Goal: Information Seeking & Learning: Find specific fact

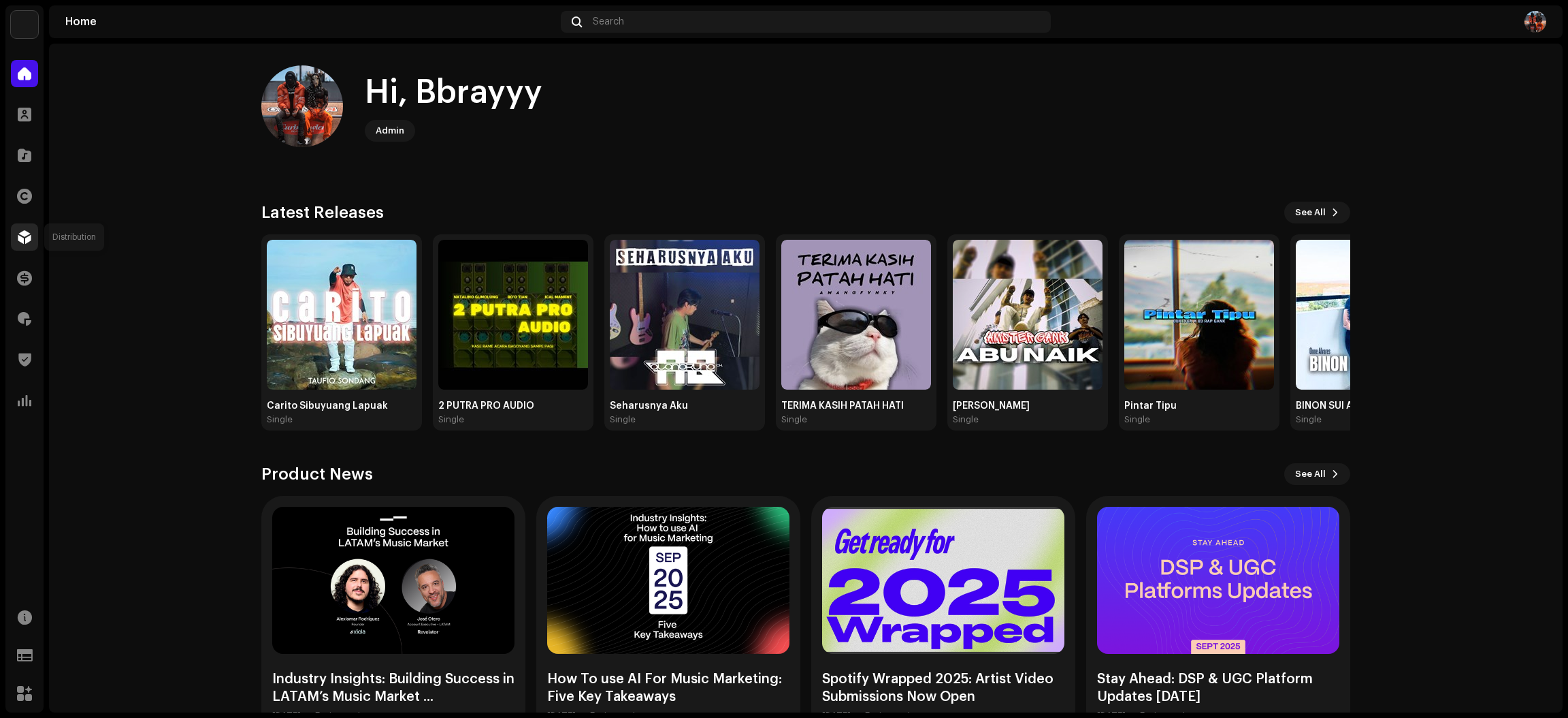
click at [28, 235] on span at bounding box center [25, 237] width 14 height 11
click at [27, 235] on span at bounding box center [25, 237] width 14 height 11
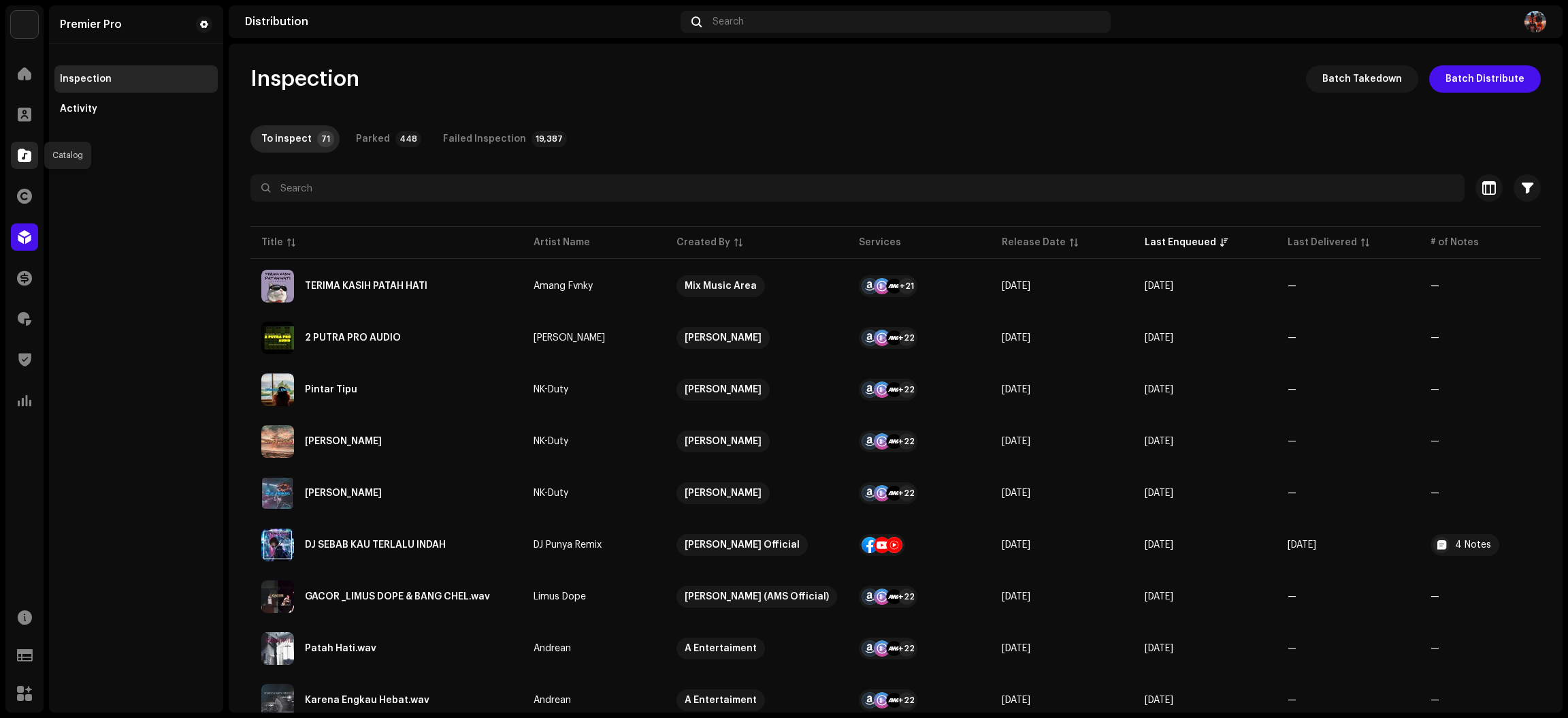
click at [30, 150] on span at bounding box center [25, 155] width 14 height 11
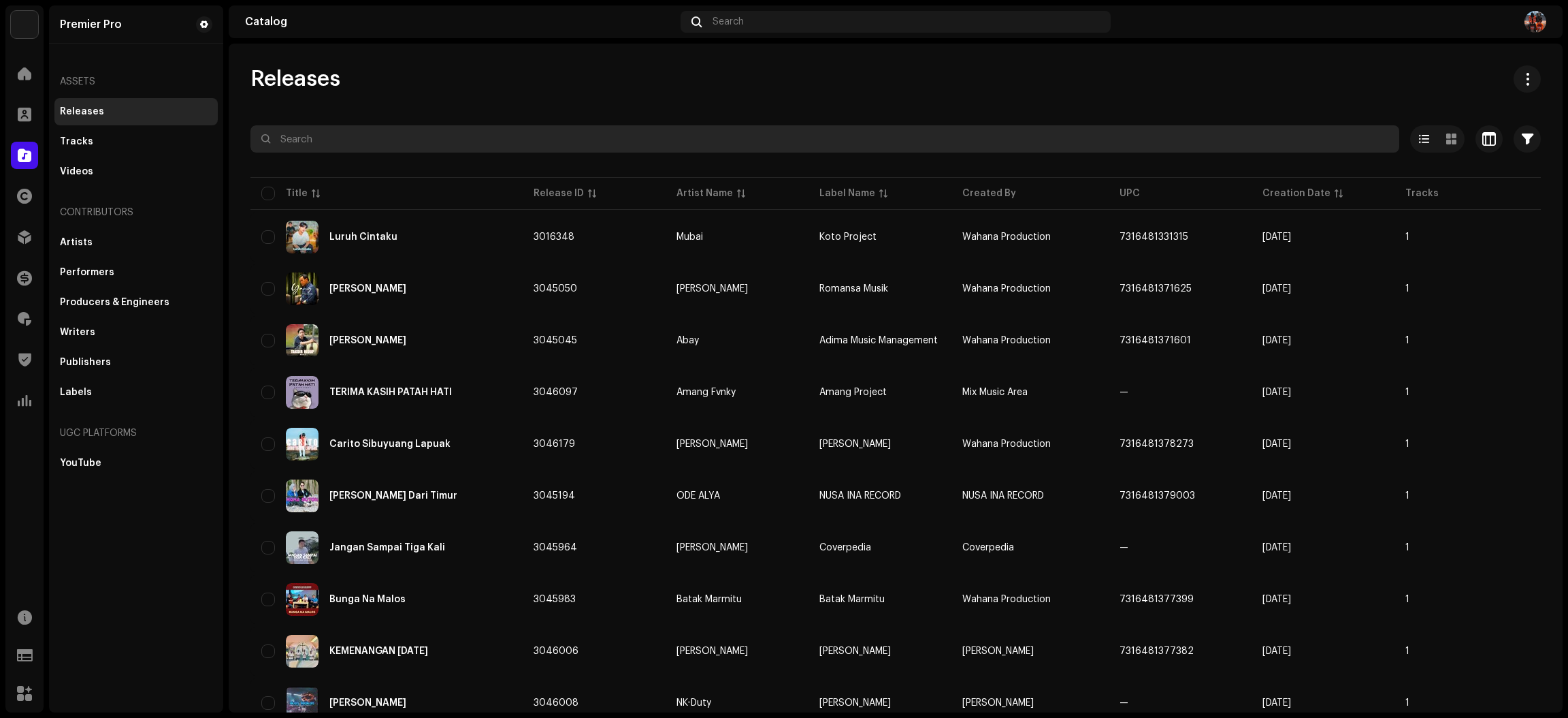
click at [471, 139] on input "text" at bounding box center [825, 139] width 1149 height 27
paste input "7316478451361"
type input "7316478451361"
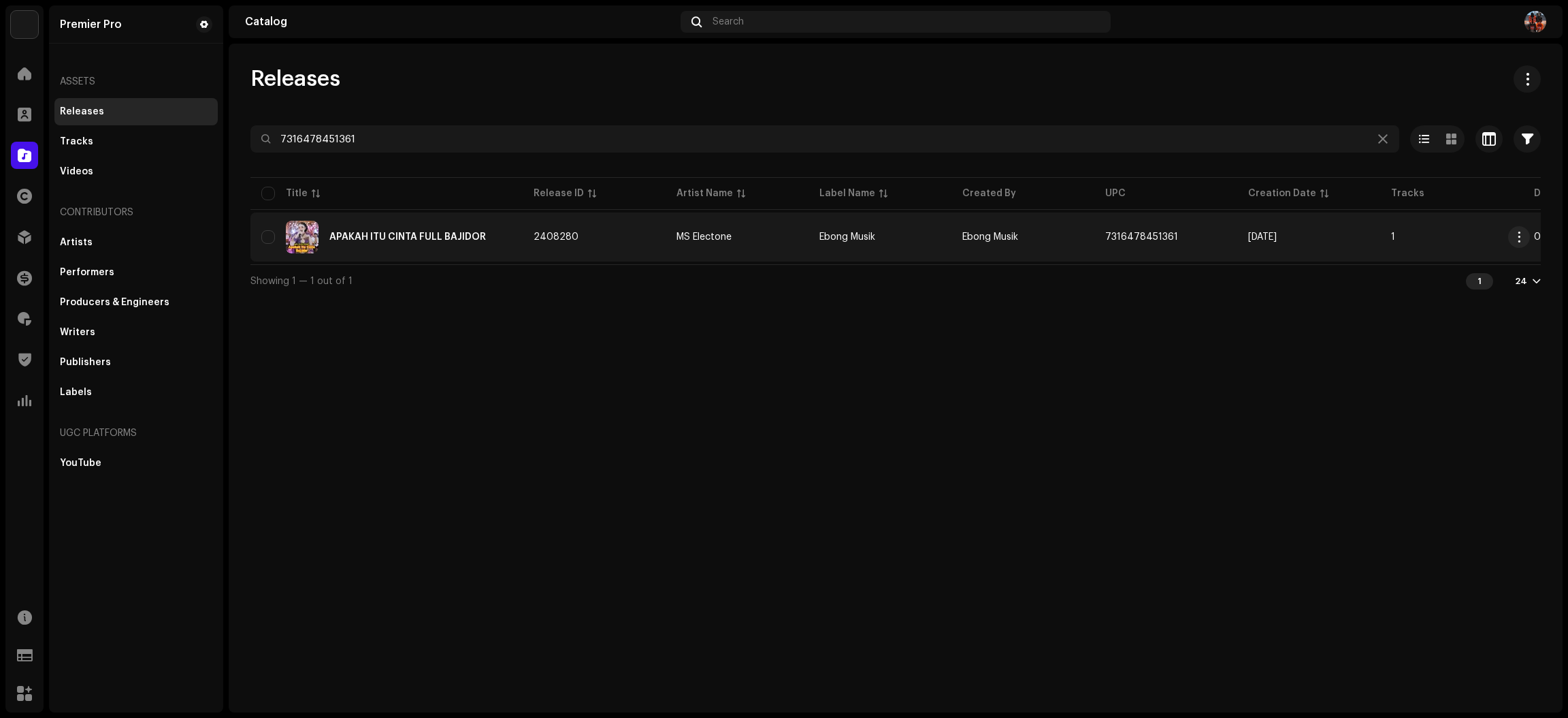
click at [508, 239] on div "APAKAH ITU CINTA FULL BAJIDOR" at bounding box center [386, 236] width 251 height 33
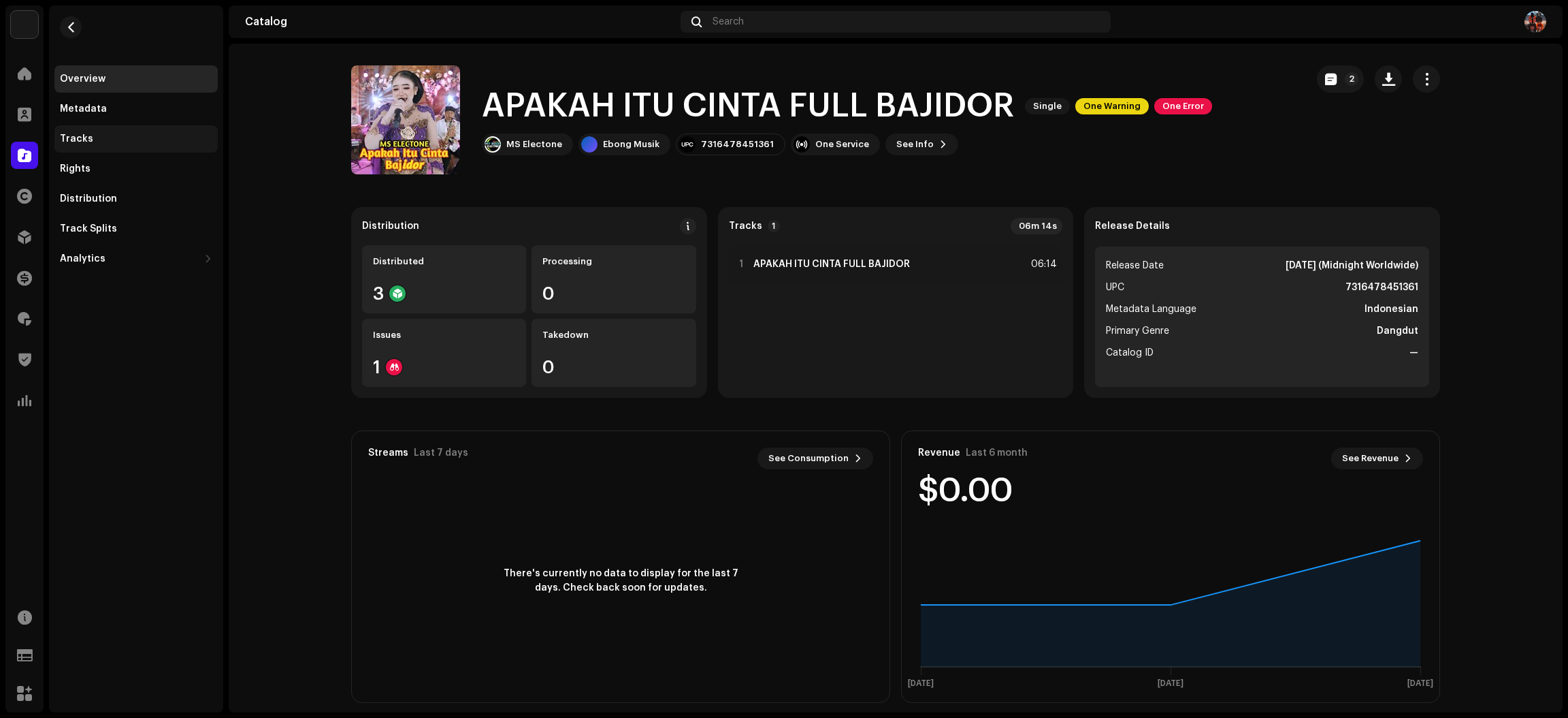
click at [173, 142] on div "Tracks" at bounding box center [136, 139] width 152 height 11
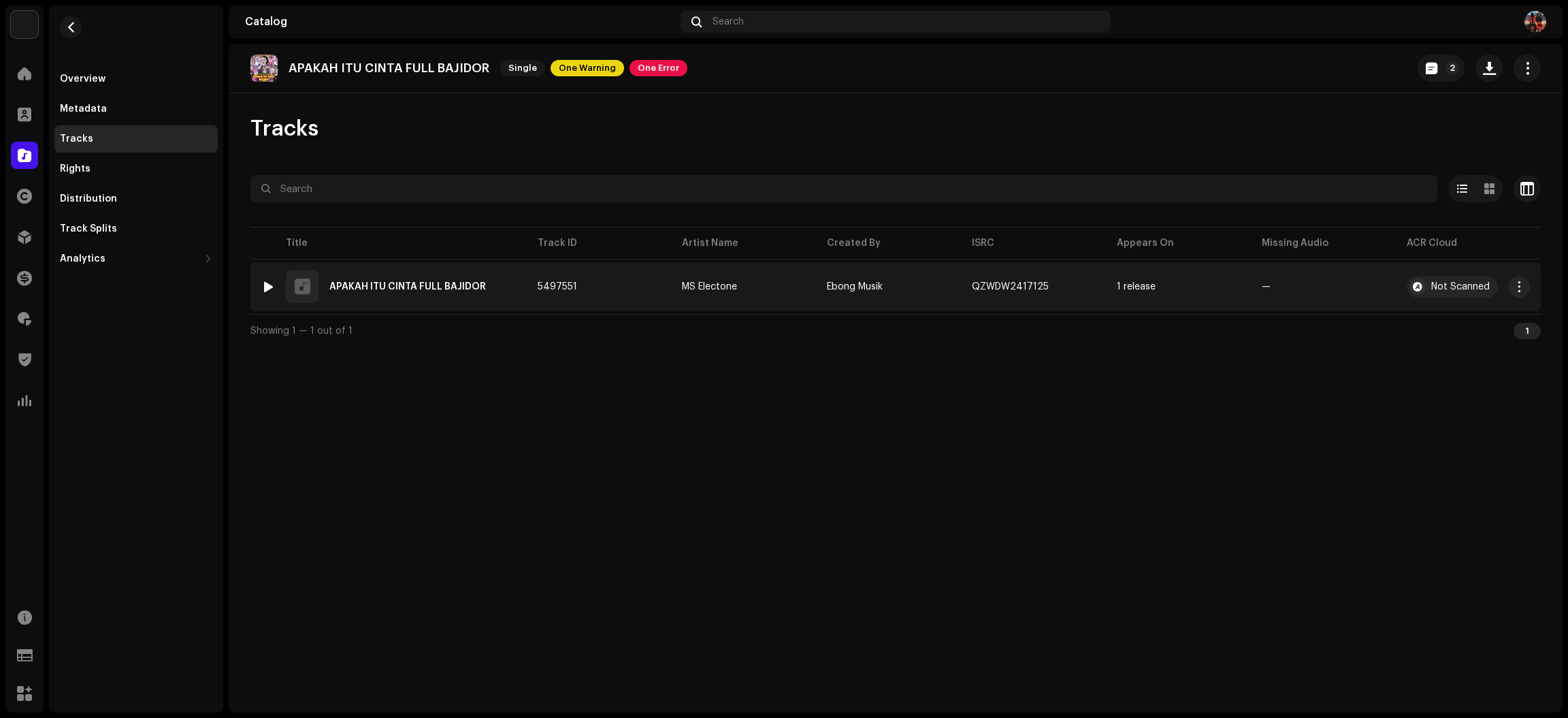
click at [271, 285] on div at bounding box center [269, 286] width 10 height 11
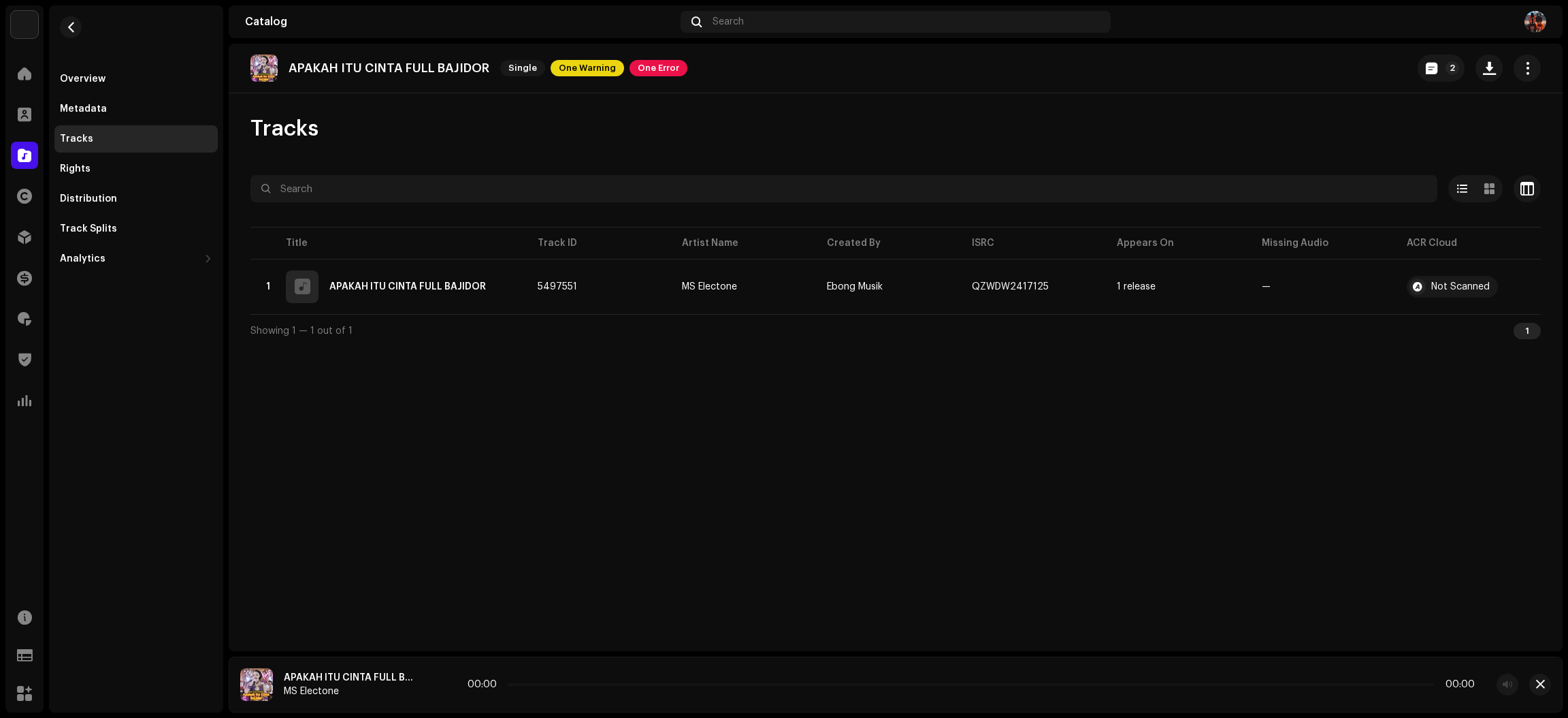
click at [440, 684] on icon at bounding box center [435, 685] width 20 height 22
click at [436, 684] on icon at bounding box center [435, 684] width 21 height 22
click at [435, 683] on span at bounding box center [436, 685] width 8 height 11
click at [566, 685] on p-slider at bounding box center [972, 685] width 925 height 3
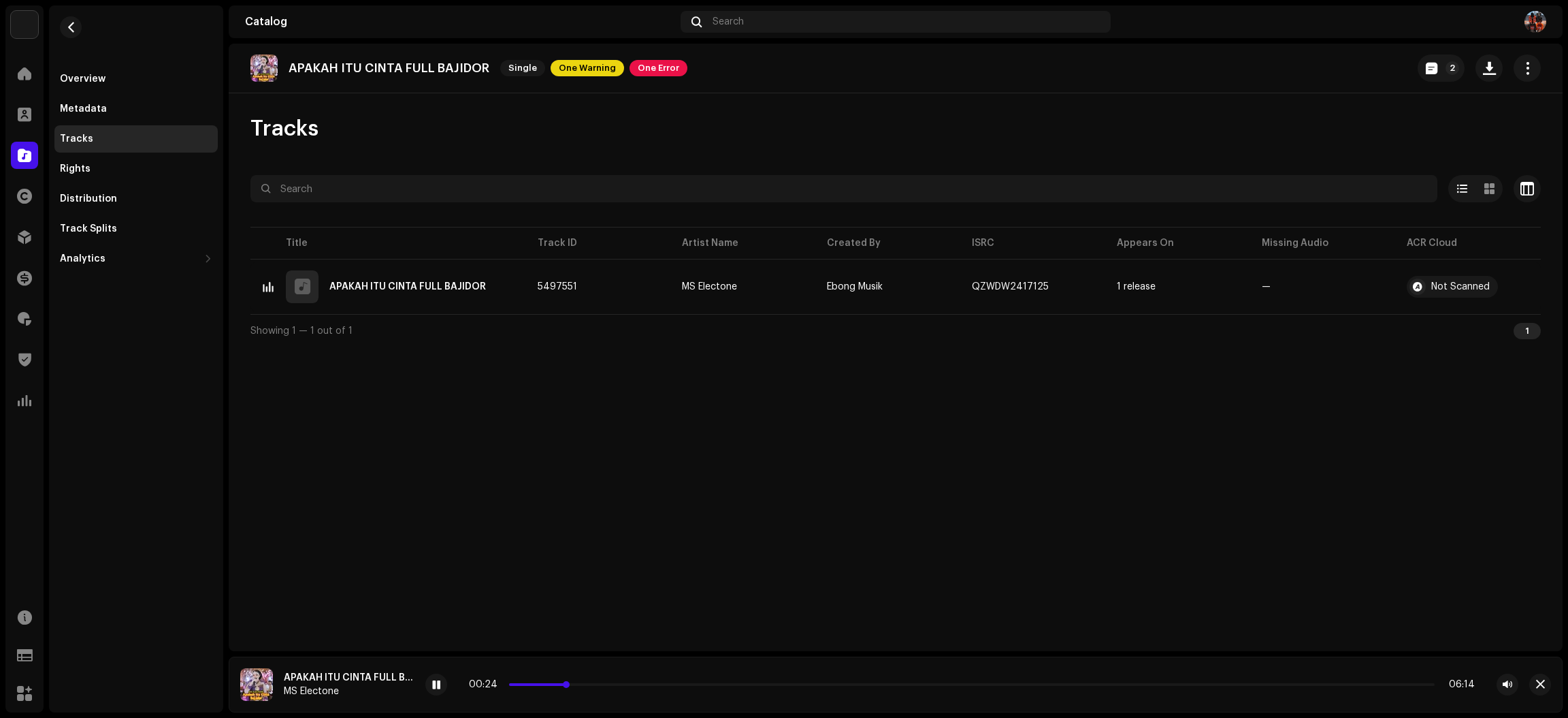
click at [590, 684] on p-slider at bounding box center [972, 685] width 925 height 3
click at [1545, 678] on button "button" at bounding box center [1541, 685] width 22 height 22
click at [24, 153] on span at bounding box center [25, 155] width 14 height 11
